Goal: Information Seeking & Learning: Learn about a topic

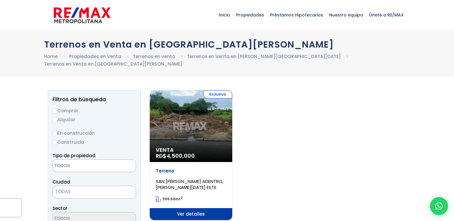
select select
click at [204, 210] on span "Ver detalles" at bounding box center [191, 214] width 82 height 12
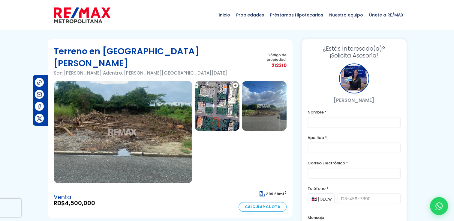
click at [213, 94] on img at bounding box center [217, 106] width 45 height 50
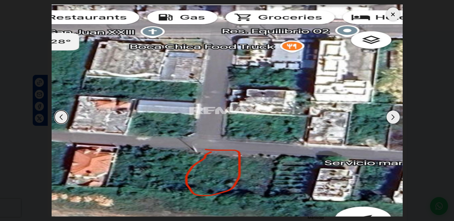
click at [398, 15] on div at bounding box center [392, 13] width 13 height 13
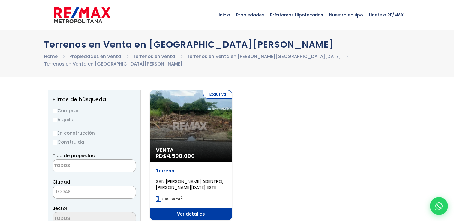
select select
